Goal: Transaction & Acquisition: Obtain resource

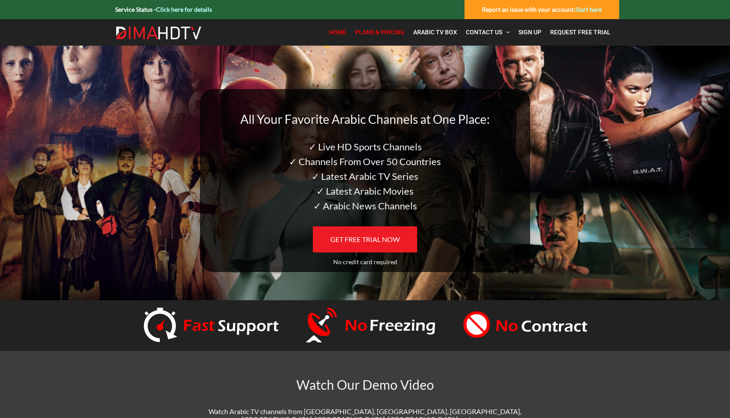
click at [376, 31] on span "Plans & Pricing" at bounding box center [380, 32] width 50 height 7
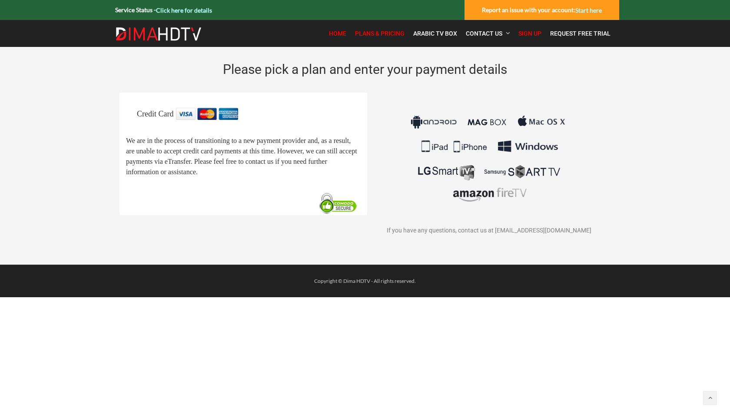
click at [335, 31] on span "Home" at bounding box center [337, 33] width 17 height 7
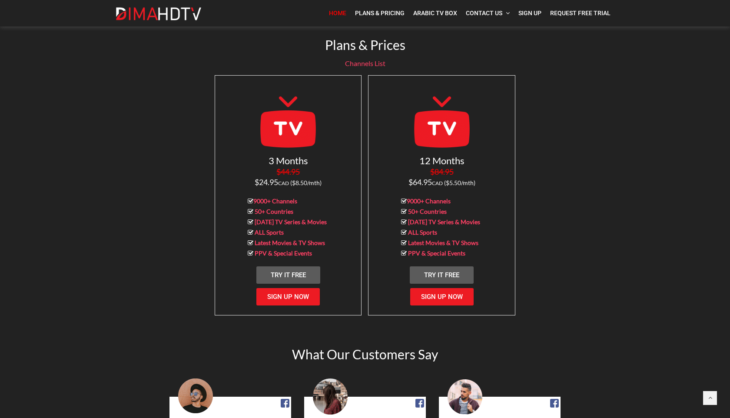
scroll to position [824, 0]
click at [281, 197] on link "9000+ Channels" at bounding box center [275, 200] width 44 height 7
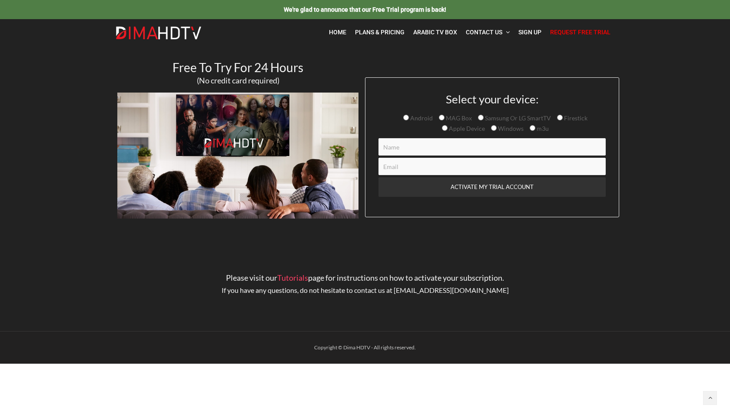
click at [532, 130] on input "m3u" at bounding box center [532, 128] width 6 height 6
radio input "true"
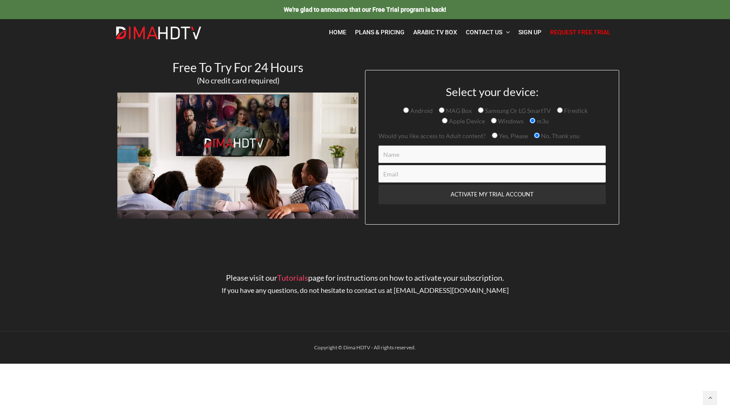
click at [479, 154] on input "Contact form" at bounding box center [491, 153] width 227 height 17
type input "ArkarMyo"
type input "komyodev@gmail.com"
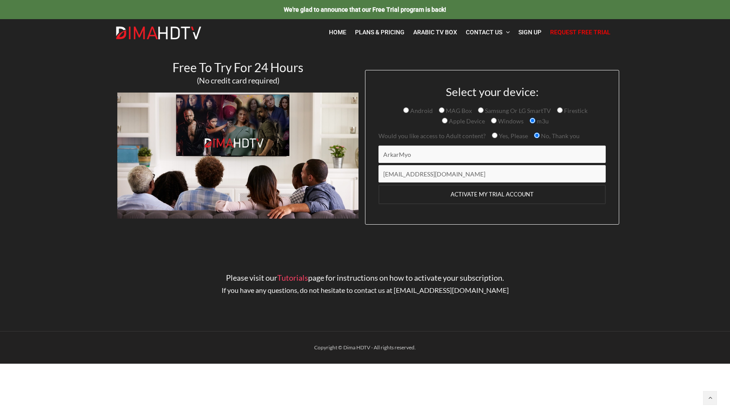
click at [459, 196] on input "ACTIVATE MY TRIAL ACCOUNT" at bounding box center [491, 195] width 227 height 20
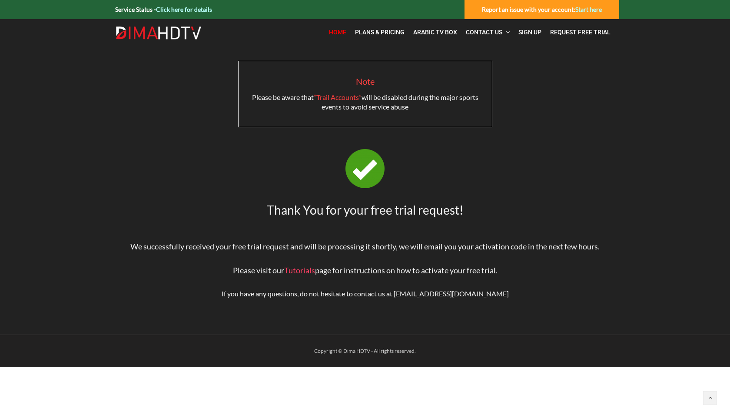
click at [345, 38] on link "Home" at bounding box center [337, 32] width 26 height 18
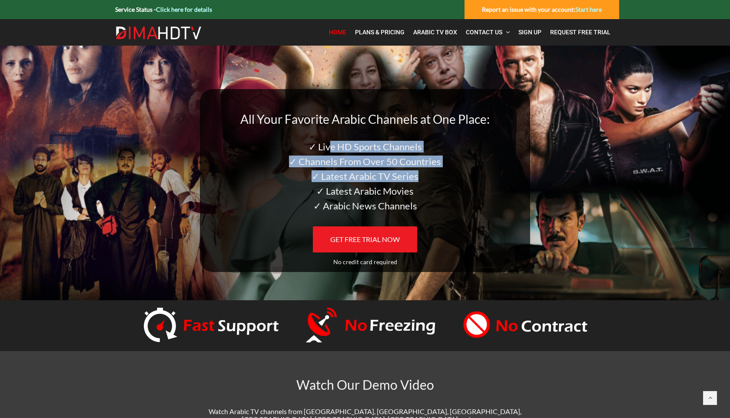
drag, startPoint x: 328, startPoint y: 148, endPoint x: 397, endPoint y: 182, distance: 77.5
click at [397, 182] on div "All Your Favorite Arabic Channels at One Place: ✓ Live HD Sports Channels ✓ Cha…" at bounding box center [364, 161] width 317 height 98
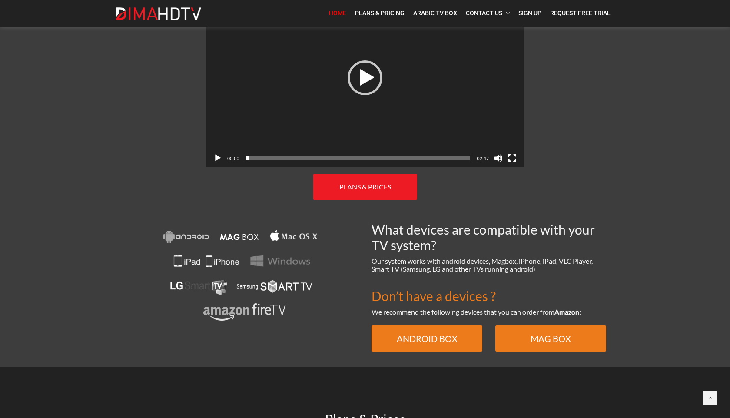
scroll to position [453, 0]
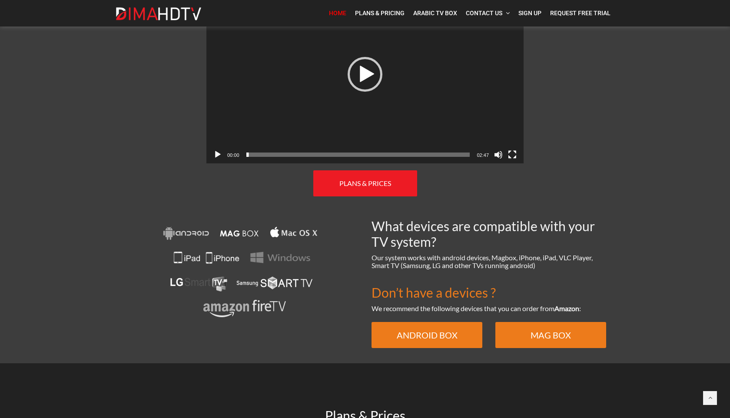
click at [397, 182] on link "PLANS & PRICES" at bounding box center [365, 183] width 104 height 26
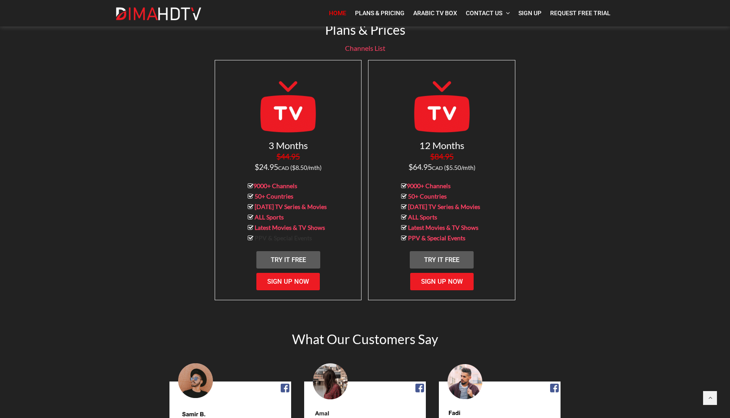
click at [292, 234] on link "PPV & Special Events" at bounding box center [282, 237] width 57 height 7
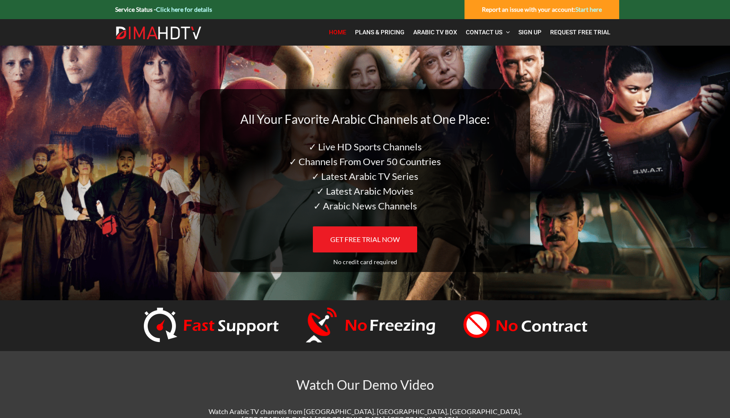
click at [186, 9] on link "Click here for details" at bounding box center [184, 9] width 56 height 7
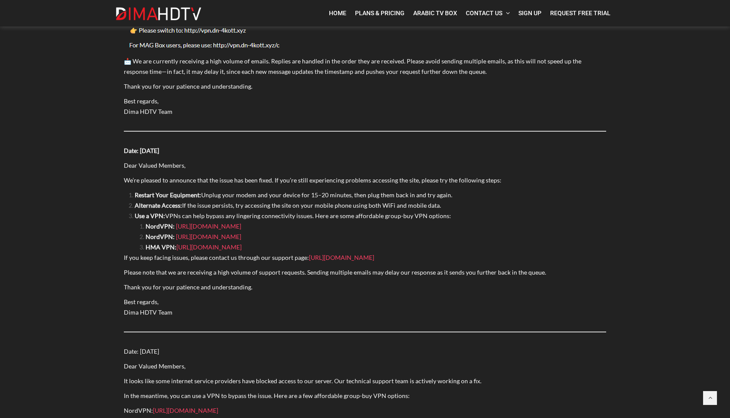
scroll to position [191, 0]
click at [270, 181] on span "We’re pleased to announce that the issue has been fixed. If you’re still experi…" at bounding box center [312, 178] width 377 height 7
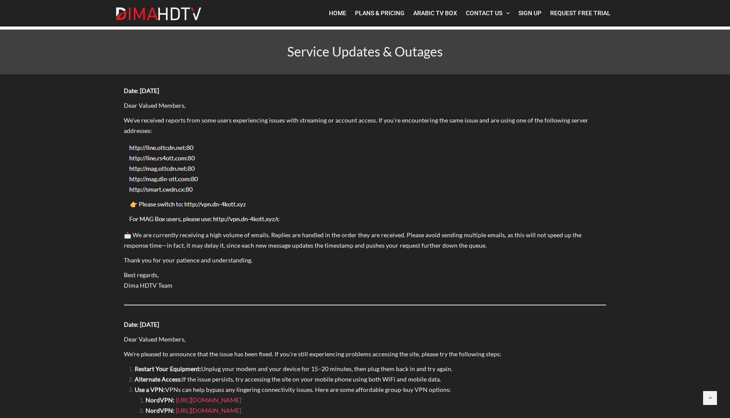
scroll to position [0, 0]
